Goal: Task Accomplishment & Management: Use online tool/utility

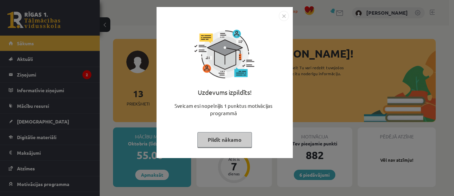
click at [212, 139] on button "Pildīt nākamo" at bounding box center [224, 139] width 54 height 15
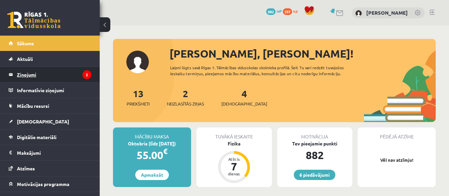
click at [25, 76] on legend "Ziņojumi 2" at bounding box center [54, 74] width 74 height 15
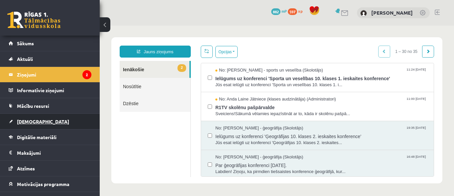
click at [30, 121] on span "[DEMOGRAPHIC_DATA]" at bounding box center [43, 121] width 52 height 6
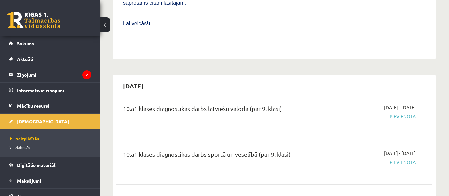
scroll to position [573, 0]
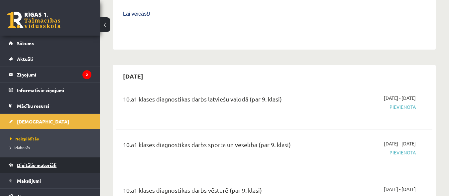
click at [41, 166] on span "Digitālie materiāli" at bounding box center [37, 165] width 40 height 6
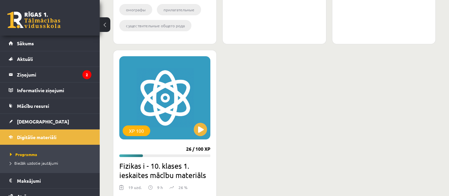
scroll to position [367, 0]
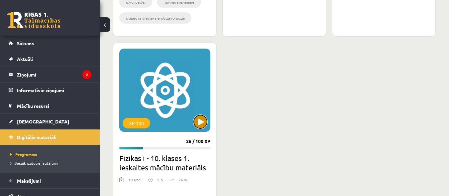
click at [199, 120] on button at bounding box center [200, 121] width 13 height 13
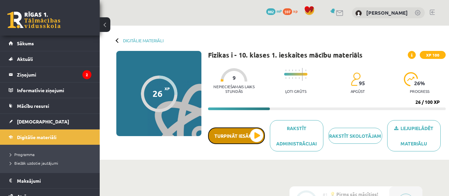
click at [253, 135] on button "Turpināt iesākto" at bounding box center [236, 135] width 57 height 17
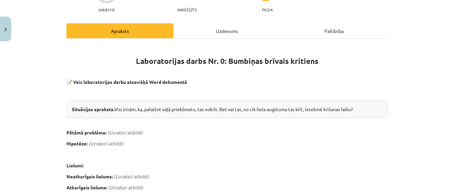
scroll to position [71, 0]
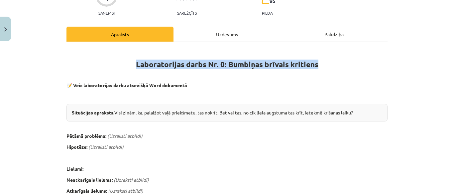
drag, startPoint x: 135, startPoint y: 64, endPoint x: 315, endPoint y: 68, distance: 180.5
click at [315, 68] on h1 "Laboratorijas darbs Nr. 0: Bumbiņas brīvais kritiens" at bounding box center [226, 58] width 321 height 21
copy strong "Laboratorijas darbs Nr. 0: Bumbiņas brīvais kritiens"
drag, startPoint x: 70, startPoint y: 111, endPoint x: 361, endPoint y: 117, distance: 291.2
click at [361, 117] on div "Situācijas apraksts. Visi zinām, ka, palaižot vaļā priekšmetu, tas nokrīt. Bet …" at bounding box center [226, 113] width 321 height 18
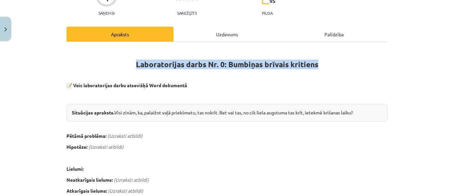
copy div "Situācijas apraksts. Visi zinām, ka, palaižot vaļā priekšmetu, tas nokrīt. Bet …"
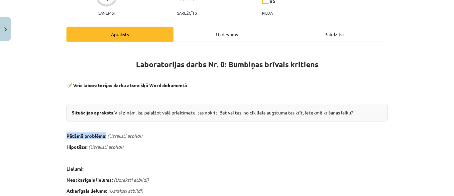
drag, startPoint x: 62, startPoint y: 135, endPoint x: 104, endPoint y: 136, distance: 41.9
copy b "Pētāmā problēma:"
click at [305, 149] on p "Hipotēze: (Uzraksti atbildi)" at bounding box center [226, 146] width 321 height 7
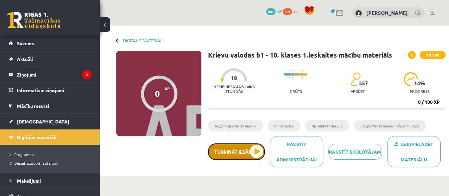
click at [248, 150] on button "Turpināt iesākto" at bounding box center [236, 151] width 57 height 17
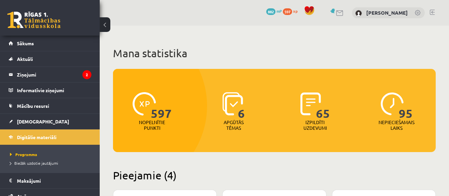
scroll to position [187, 0]
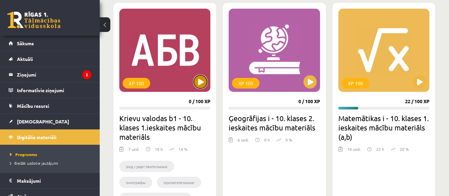
click at [200, 80] on button at bounding box center [200, 81] width 13 height 13
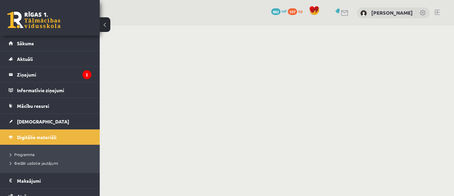
click at [201, 83] on body "0 Dāvanas 882 mP 597 xp [PERSON_NAME] Sākums Aktuāli Kā mācīties [PERSON_NAME] …" at bounding box center [227, 98] width 454 height 196
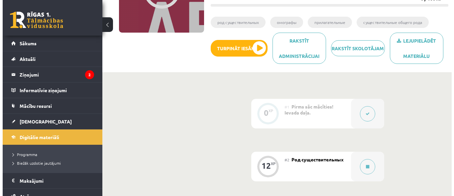
scroll to position [95, 0]
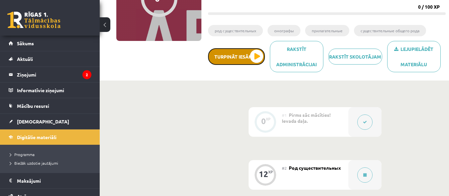
click at [258, 57] on button "Turpināt iesākto" at bounding box center [236, 56] width 57 height 17
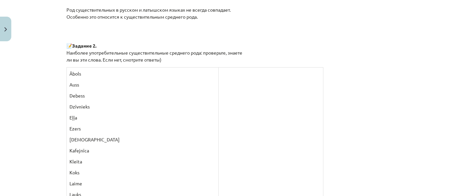
scroll to position [623, 0]
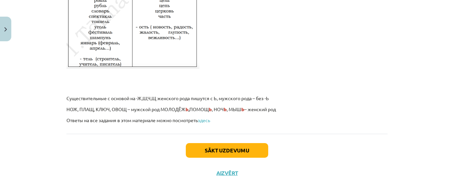
scroll to position [1181, 0]
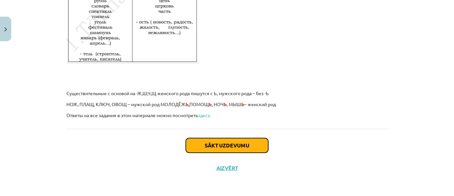
click at [258, 148] on button "Sākt uzdevumu" at bounding box center [227, 145] width 82 height 15
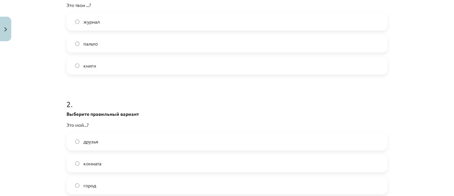
scroll to position [162, 0]
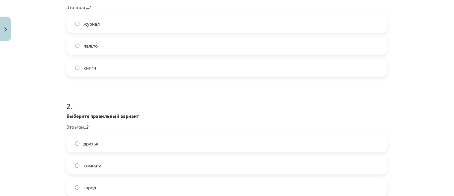
click at [75, 73] on label "книги" at bounding box center [227, 67] width 320 height 17
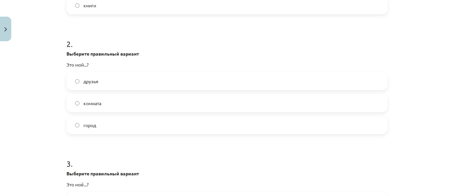
scroll to position [222, 0]
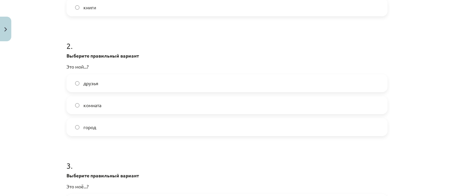
click at [273, 135] on div "город" at bounding box center [226, 127] width 321 height 18
click at [266, 135] on div "город" at bounding box center [226, 127] width 321 height 18
click at [265, 131] on label "город" at bounding box center [227, 127] width 320 height 17
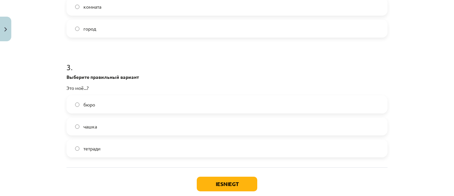
scroll to position [328, 0]
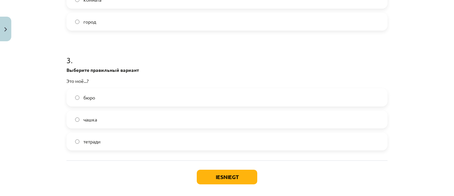
click at [310, 97] on label "бюро" at bounding box center [227, 97] width 320 height 17
click at [231, 174] on button "Iesniegt" at bounding box center [227, 176] width 60 height 15
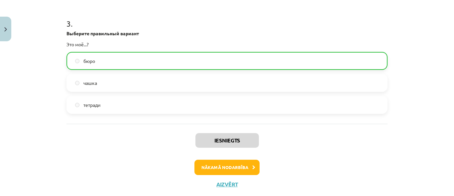
scroll to position [367, 0]
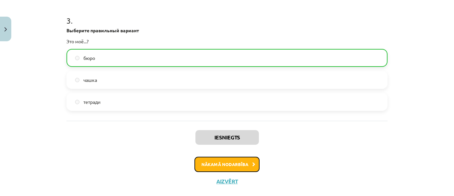
click at [243, 163] on button "Nākamā nodarbība" at bounding box center [226, 164] width 65 height 15
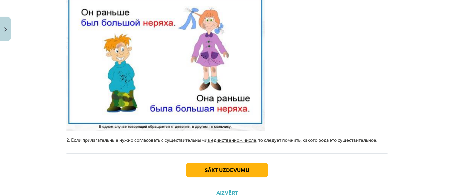
scroll to position [259, 0]
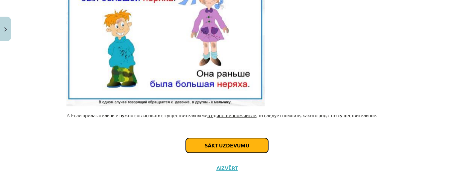
click at [244, 148] on button "Sākt uzdevumu" at bounding box center [227, 145] width 82 height 15
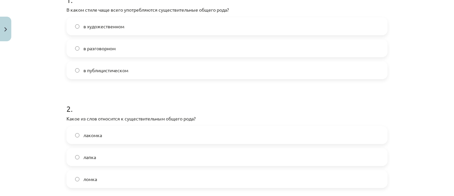
scroll to position [147, 0]
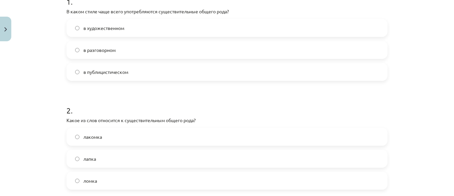
click at [184, 54] on label "в разговорном" at bounding box center [227, 50] width 320 height 17
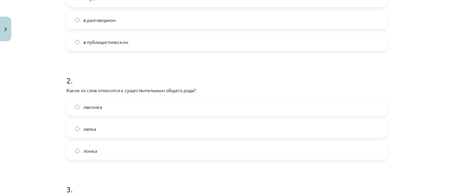
scroll to position [178, 0]
click at [325, 107] on label "лакомка" at bounding box center [227, 105] width 320 height 17
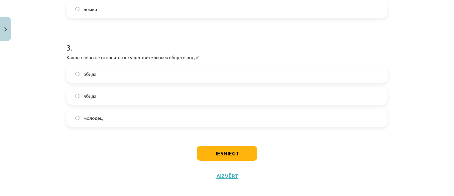
scroll to position [322, 0]
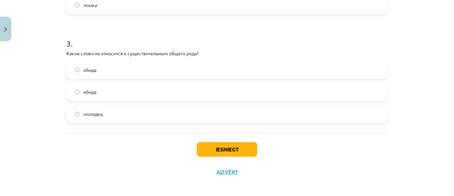
click at [179, 65] on label "обида" at bounding box center [227, 69] width 320 height 17
click at [250, 149] on button "Iesniegt" at bounding box center [227, 149] width 60 height 15
click at [232, 149] on button "Iesniegt" at bounding box center [227, 149] width 60 height 15
click at [230, 151] on button "Iesniegt" at bounding box center [227, 149] width 60 height 15
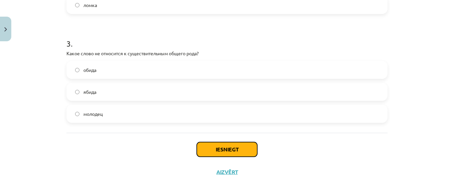
click at [230, 151] on button "Iesniegt" at bounding box center [227, 149] width 60 height 15
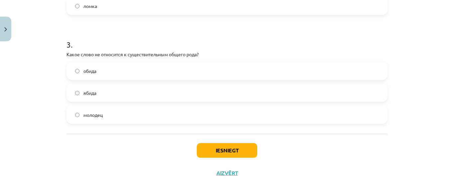
scroll to position [326, 0]
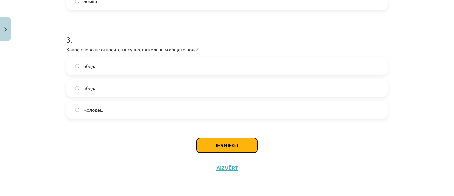
click at [226, 144] on button "Iesniegt" at bounding box center [227, 145] width 60 height 15
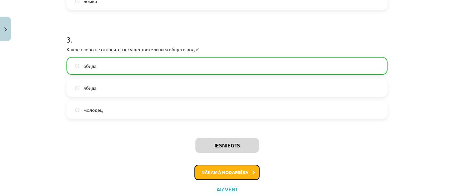
click at [238, 174] on button "Nākamā nodarbība" at bounding box center [226, 171] width 65 height 15
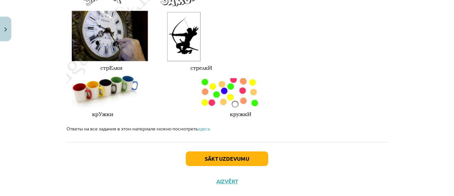
scroll to position [1189, 0]
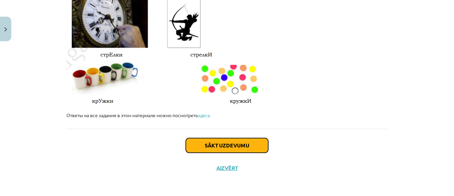
click at [228, 142] on button "Sākt uzdevumu" at bounding box center [227, 145] width 82 height 15
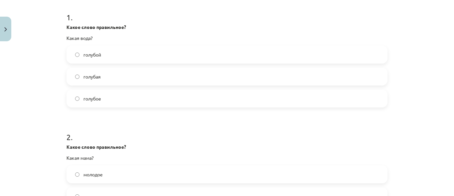
scroll to position [139, 0]
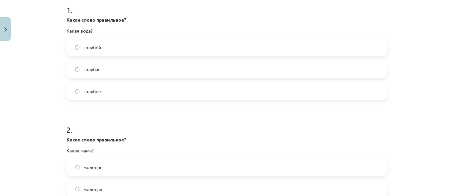
click at [196, 78] on div "голубая" at bounding box center [226, 69] width 321 height 18
click at [206, 73] on label "голубая" at bounding box center [227, 69] width 320 height 17
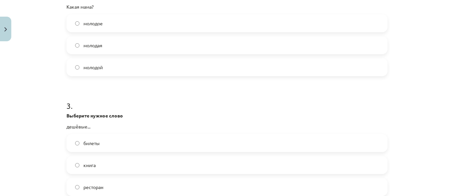
scroll to position [281, 0]
click at [299, 45] on label "молодая" at bounding box center [227, 46] width 320 height 17
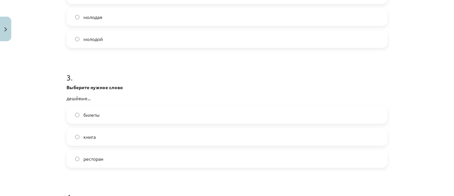
scroll to position [311, 0]
click at [283, 115] on label "билеты" at bounding box center [227, 113] width 320 height 17
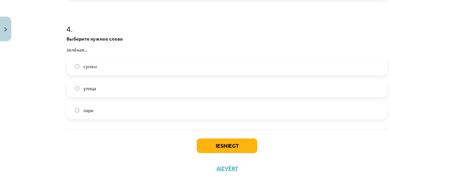
scroll to position [479, 0]
click at [225, 89] on label "улица" at bounding box center [227, 87] width 320 height 17
click at [238, 139] on button "Iesniegt" at bounding box center [227, 145] width 60 height 15
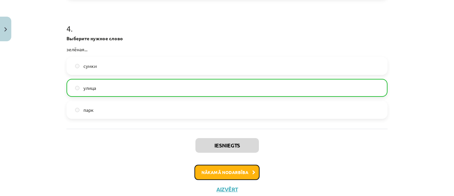
click at [245, 171] on button "Nākamā nodarbība" at bounding box center [226, 171] width 65 height 15
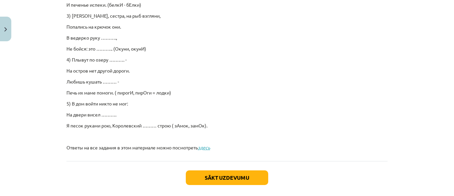
scroll to position [515, 0]
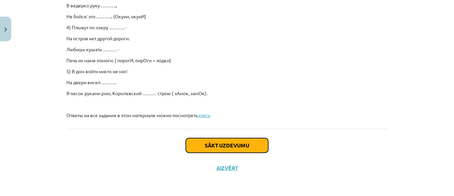
click at [249, 149] on button "Sākt uzdevumu" at bounding box center [227, 145] width 82 height 15
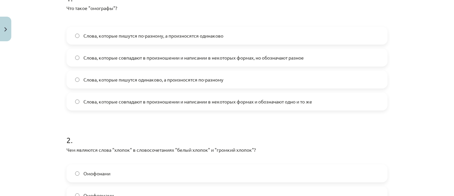
scroll to position [148, 0]
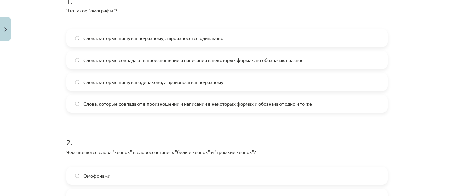
click at [273, 80] on label "Слова, которые пишутся одинаково, а произносятся по-разному" at bounding box center [227, 81] width 320 height 17
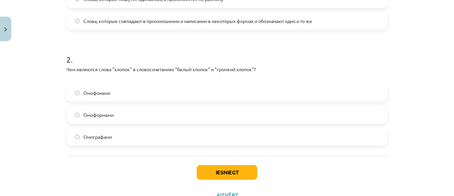
scroll to position [233, 0]
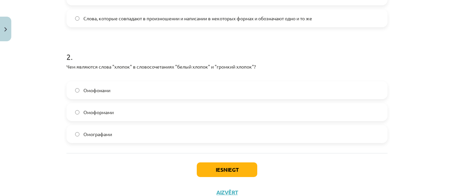
click at [247, 93] on label "Омофонами" at bounding box center [227, 90] width 320 height 17
click at [195, 137] on label "Омографами" at bounding box center [227, 134] width 320 height 17
click at [236, 173] on button "Iesniegt" at bounding box center [227, 169] width 60 height 15
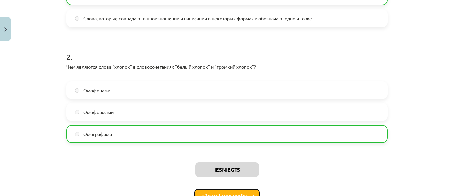
click at [212, 190] on button "Nākamā nodarbība" at bounding box center [226, 196] width 65 height 15
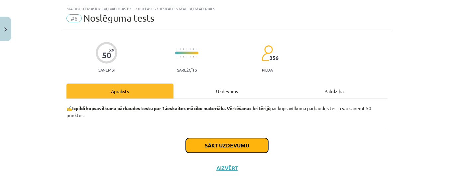
click at [247, 140] on button "Sākt uzdevumu" at bounding box center [227, 145] width 82 height 15
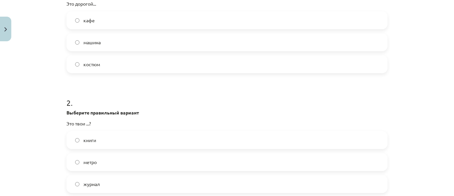
scroll to position [161, 0]
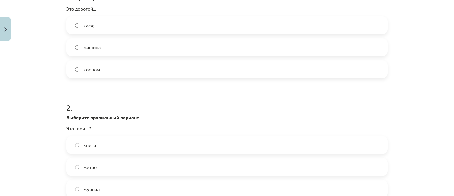
click at [210, 69] on label "костюм" at bounding box center [227, 69] width 320 height 17
click at [173, 151] on label "книги" at bounding box center [227, 145] width 320 height 17
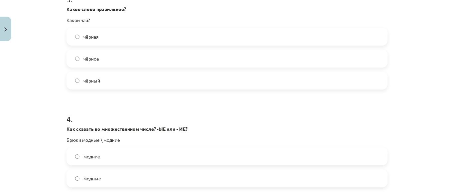
scroll to position [391, 0]
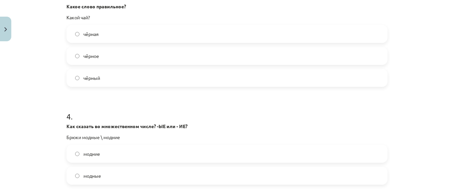
click at [158, 78] on label "чёрный" at bounding box center [227, 77] width 320 height 17
click at [196, 173] on label "модные" at bounding box center [227, 175] width 320 height 17
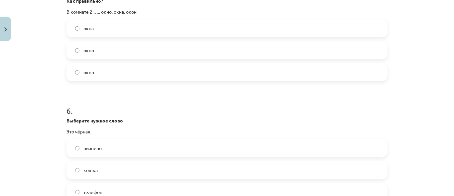
scroll to position [621, 0]
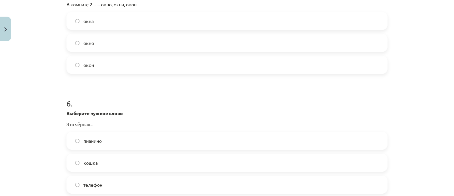
click at [163, 22] on label "окна" at bounding box center [227, 21] width 320 height 17
click at [103, 161] on label "кошка" at bounding box center [227, 162] width 320 height 17
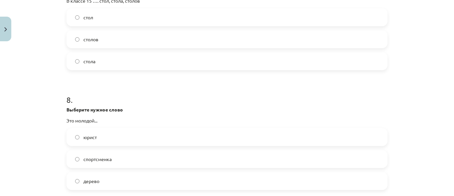
scroll to position [859, 0]
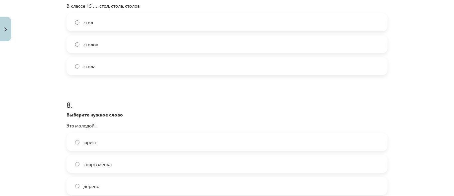
click at [180, 46] on label "столов" at bounding box center [227, 44] width 320 height 17
click at [241, 142] on label "юрист" at bounding box center [227, 142] width 320 height 17
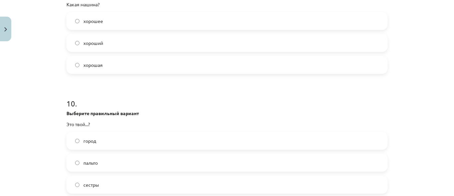
scroll to position [1097, 0]
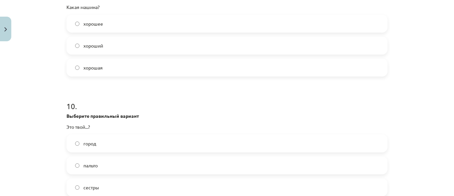
click at [184, 69] on label "хорошая" at bounding box center [227, 67] width 320 height 17
click at [296, 145] on label "город" at bounding box center [227, 143] width 320 height 17
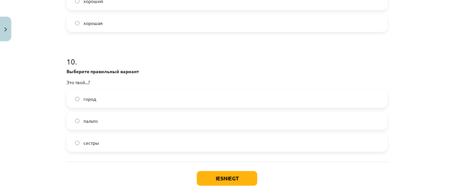
scroll to position [1175, 0]
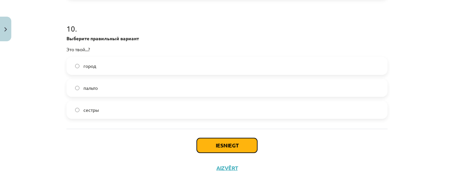
click at [239, 143] on button "Iesniegt" at bounding box center [227, 145] width 60 height 15
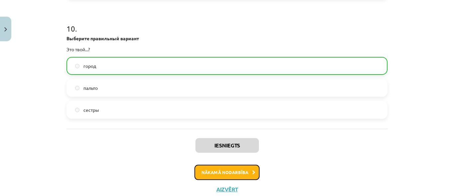
click at [235, 167] on button "Nākamā nodarbība" at bounding box center [226, 171] width 65 height 15
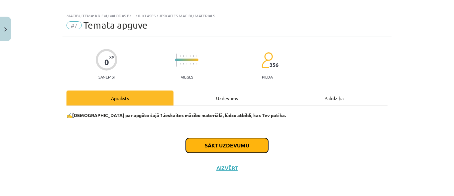
click at [231, 150] on button "Sākt uzdevumu" at bounding box center [227, 145] width 82 height 15
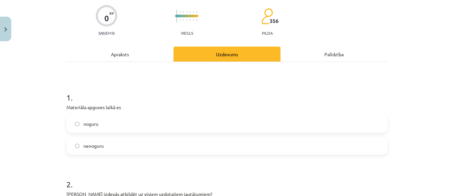
scroll to position [70, 0]
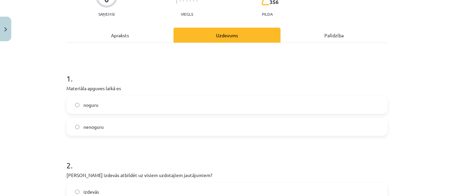
click at [333, 124] on label "nenoguru" at bounding box center [227, 126] width 320 height 17
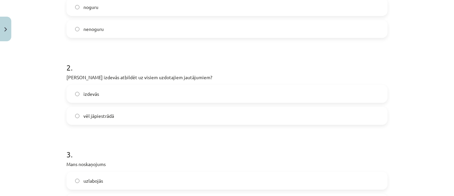
scroll to position [169, 0]
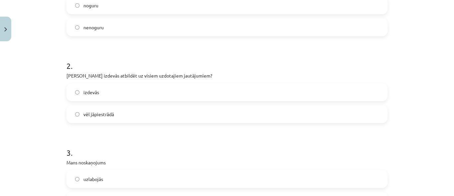
click at [246, 109] on label "vēl jāpiestrādā" at bounding box center [227, 114] width 320 height 17
click at [256, 96] on label "izdevās" at bounding box center [227, 92] width 320 height 17
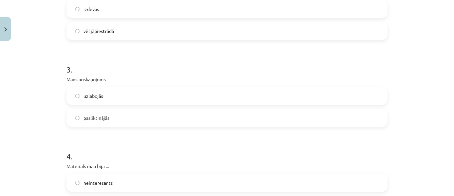
scroll to position [256, 0]
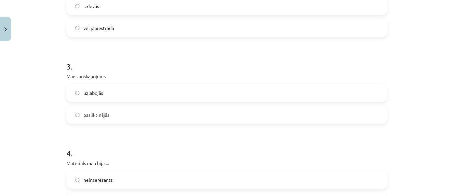
click at [322, 92] on label "uzlabojās" at bounding box center [227, 92] width 320 height 17
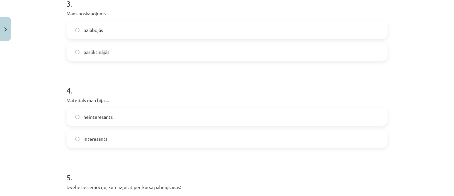
scroll to position [409, 0]
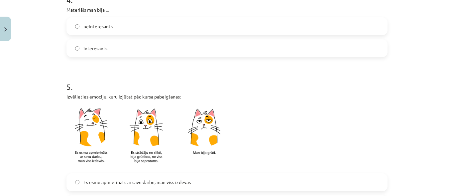
click at [257, 47] on label "interesants" at bounding box center [227, 48] width 320 height 17
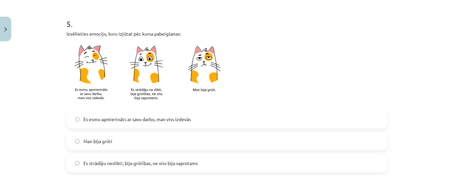
scroll to position [495, 0]
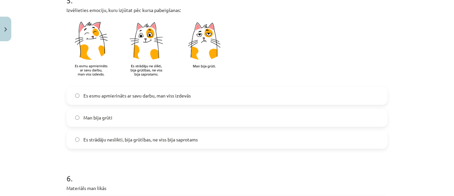
click at [280, 101] on label "Es esmu apmierināts ar savu darbu, man viss izdevās" at bounding box center [227, 95] width 320 height 17
drag, startPoint x: 439, startPoint y: 152, endPoint x: 442, endPoint y: 164, distance: 12.2
click at [442, 164] on div "Mācību tēma: Krievu valodas b1 - 10. klases 1.ieskaites mācību materiāls #7 Tem…" at bounding box center [227, 98] width 454 height 196
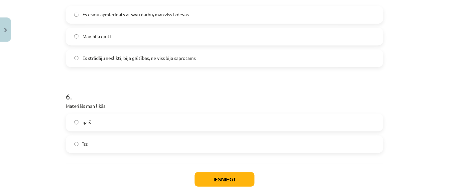
scroll to position [594, 0]
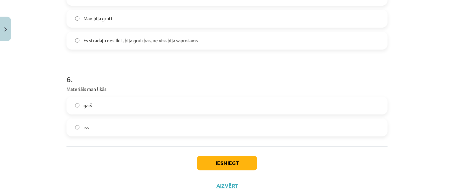
click at [268, 128] on label "īss" at bounding box center [227, 127] width 320 height 17
click at [240, 159] on button "Iesniegt" at bounding box center [227, 163] width 60 height 15
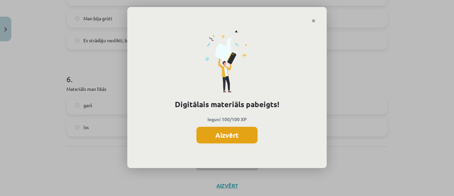
click at [236, 138] on button "Aizvērt" at bounding box center [226, 135] width 61 height 17
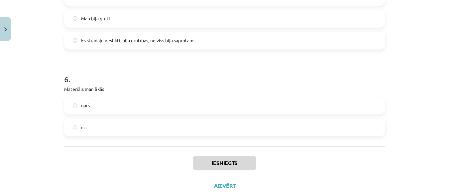
scroll to position [0, 0]
click at [8, 22] on button "Close" at bounding box center [5, 29] width 11 height 25
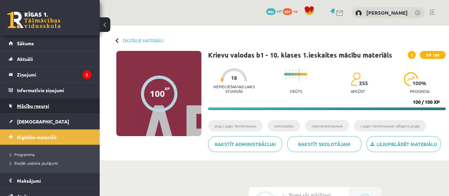
click at [38, 111] on link "Mācību resursi" at bounding box center [50, 105] width 83 height 15
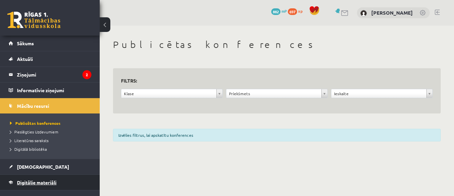
click at [53, 177] on link "Digitālie materiāli" at bounding box center [50, 181] width 83 height 15
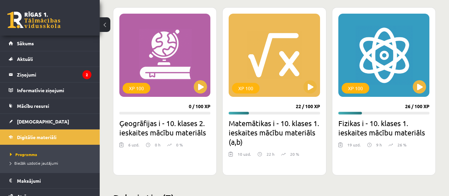
scroll to position [168, 0]
